Goal: Use online tool/utility: Utilize a website feature to perform a specific function

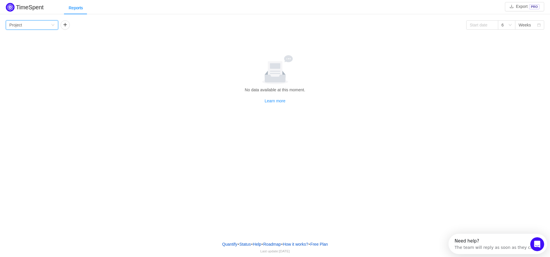
click at [32, 29] on div "Group by Project" at bounding box center [30, 25] width 42 height 9
click at [22, 35] on li "Project" at bounding box center [32, 36] width 52 height 9
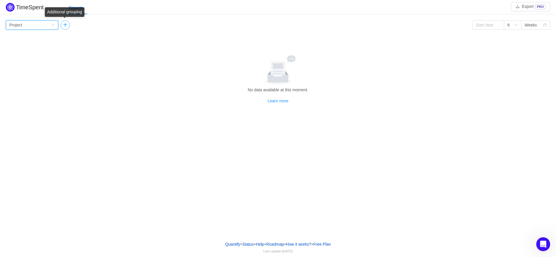
click at [65, 27] on button "button" at bounding box center [65, 24] width 9 height 9
click at [105, 26] on div "Group by Person" at bounding box center [85, 25] width 42 height 9
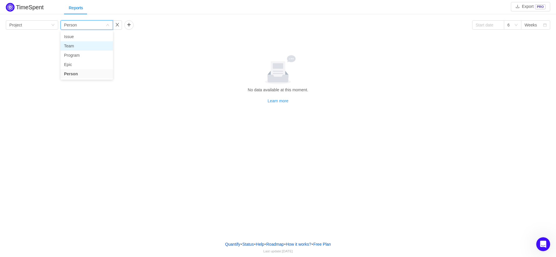
click at [74, 47] on li "Team" at bounding box center [87, 45] width 52 height 9
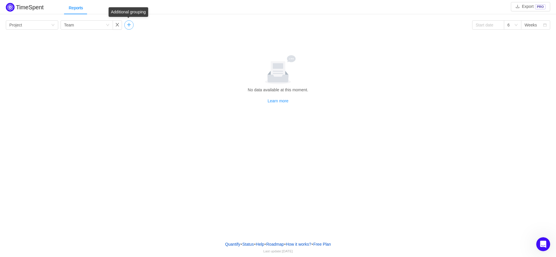
click at [129, 25] on button "button" at bounding box center [128, 24] width 9 height 9
click at [144, 26] on div "Group by" at bounding box center [147, 25] width 39 height 6
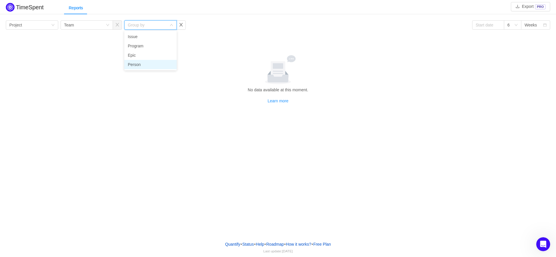
click at [137, 66] on li "Person" at bounding box center [150, 64] width 52 height 9
click at [199, 57] on div at bounding box center [277, 69] width 539 height 29
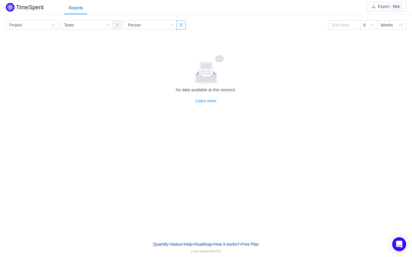
click at [181, 24] on button "button" at bounding box center [180, 24] width 9 height 9
click at [119, 24] on button "button" at bounding box center [117, 24] width 9 height 9
click at [50, 24] on div "Group by Project" at bounding box center [30, 25] width 42 height 9
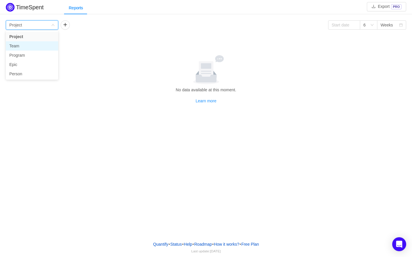
click at [19, 48] on li "Team" at bounding box center [32, 45] width 52 height 9
click at [54, 25] on icon "icon: down" at bounding box center [52, 24] width 3 height 3
click at [13, 73] on li "Person" at bounding box center [32, 73] width 52 height 9
